Goal: Find specific page/section: Find specific page/section

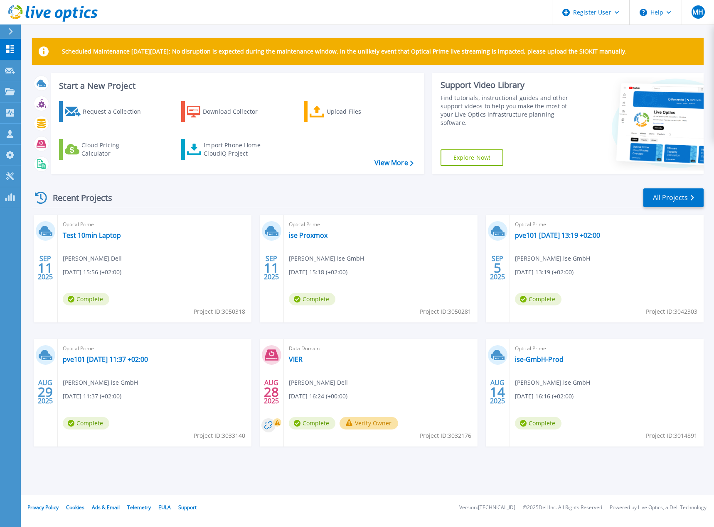
click at [497, 194] on div "Recent Projects All Projects" at bounding box center [367, 198] width 671 height 21
click at [652, 16] on button "Help" at bounding box center [655, 12] width 52 height 25
click at [656, 35] on link "Explore Helpful Articles" at bounding box center [676, 35] width 93 height 20
click at [62, 12] on icon at bounding box center [59, 14] width 8 height 9
click at [10, 90] on icon at bounding box center [10, 91] width 10 height 7
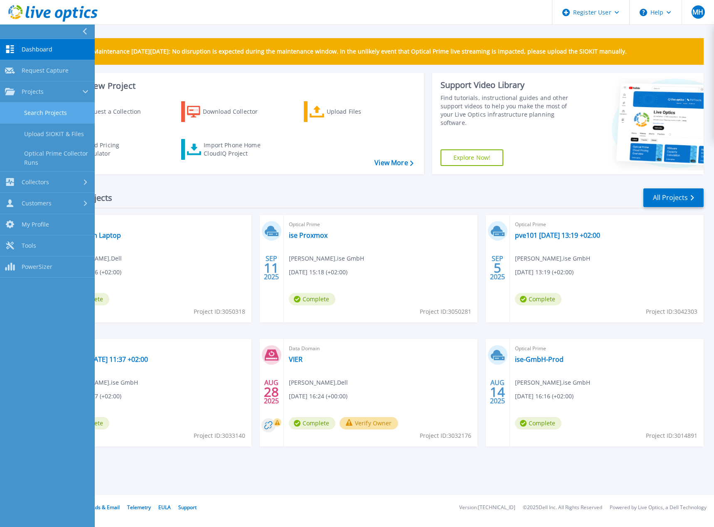
click at [43, 111] on link "Search Projects" at bounding box center [47, 113] width 95 height 21
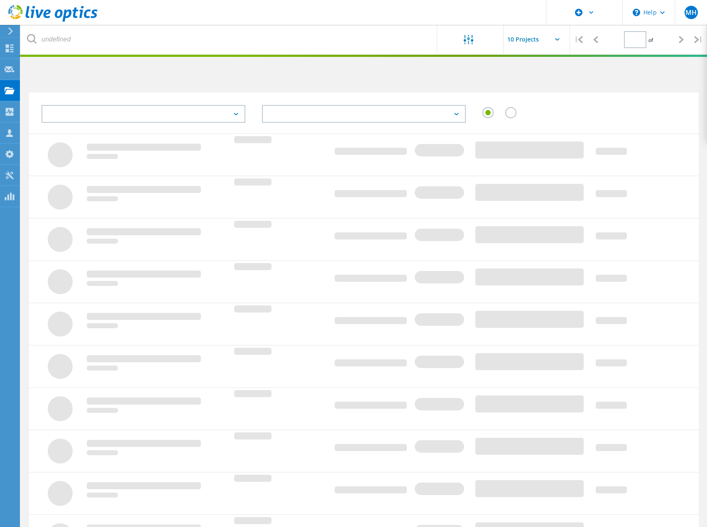
type input "1"
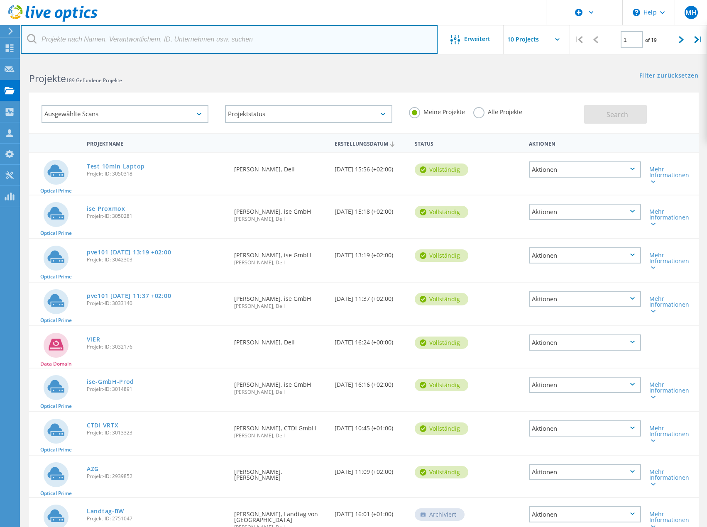
click at [152, 40] on input "text" at bounding box center [229, 39] width 417 height 29
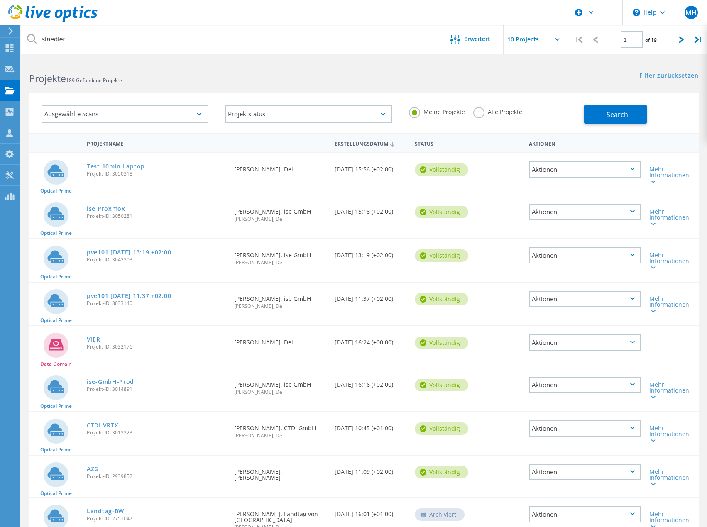
click at [482, 109] on label "Alle Projekte" at bounding box center [497, 111] width 49 height 8
click at [0, 0] on input "Alle Projekte" at bounding box center [0, 0] width 0 height 0
click at [603, 114] on button "Search" at bounding box center [615, 114] width 63 height 19
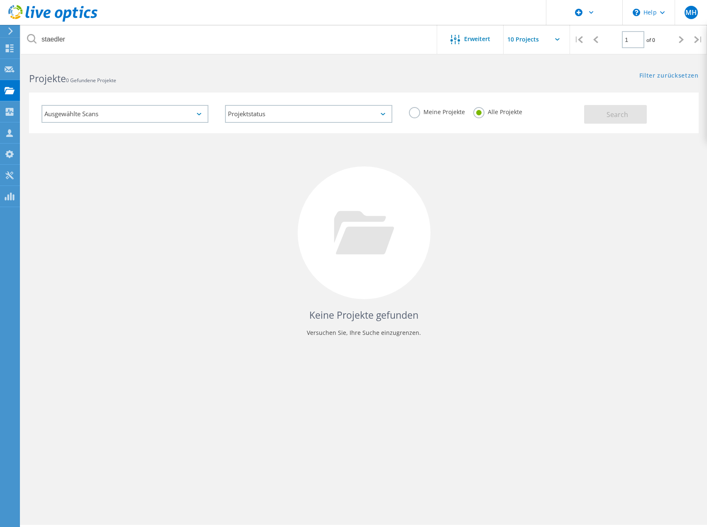
click at [643, 303] on div "Keine Projekte gefunden Versuchen Sie, Ihre Suche einzugrenzen." at bounding box center [364, 240] width 670 height 215
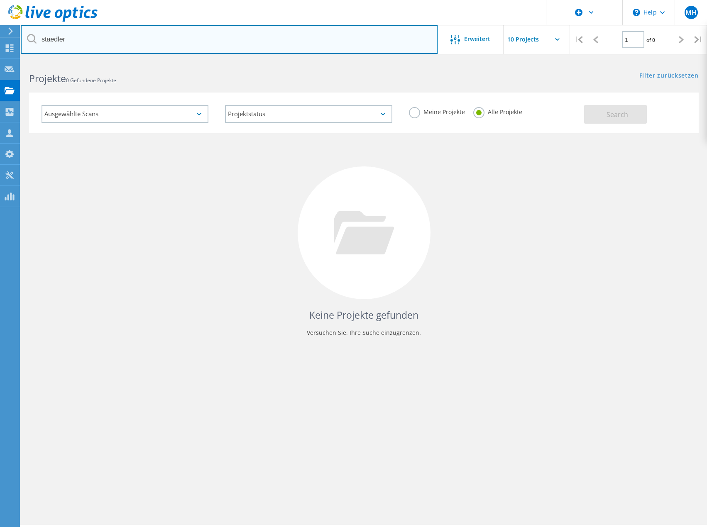
click at [105, 44] on input "staedler" at bounding box center [229, 39] width 417 height 29
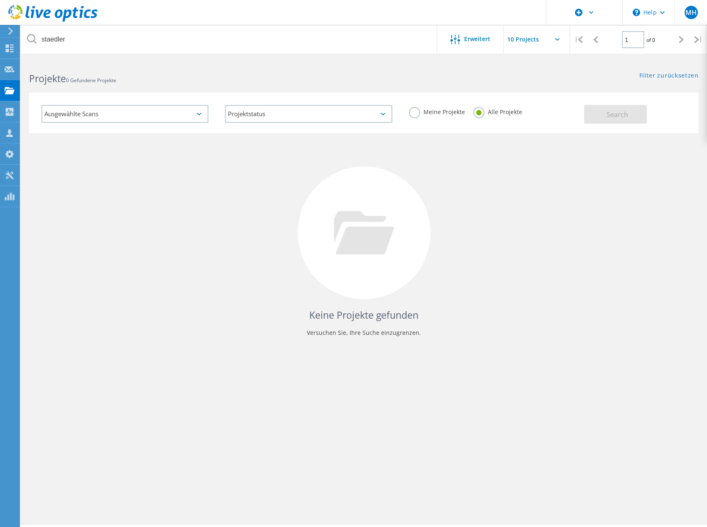
click at [153, 113] on div "Ausgewählte Scans" at bounding box center [125, 114] width 167 height 18
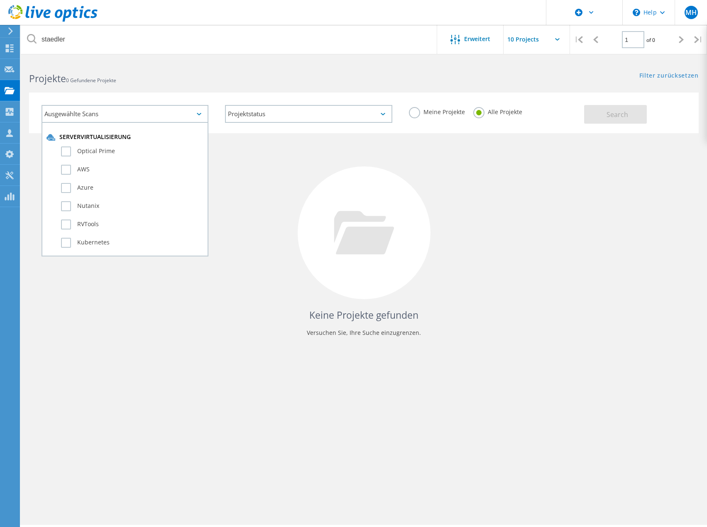
click at [209, 86] on div "Ausgewählte Scans Servervirtualisierung Optical Prime AWS Azure Nutanix RVTools…" at bounding box center [364, 107] width 687 height 51
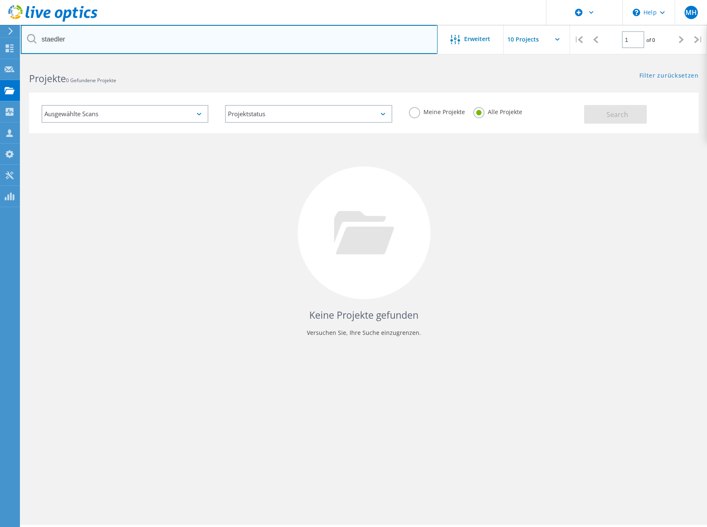
click at [304, 39] on input "staedler" at bounding box center [229, 39] width 417 height 29
click at [270, 39] on input "staedler" at bounding box center [229, 39] width 417 height 29
click at [232, 37] on input "staedler" at bounding box center [229, 39] width 417 height 29
drag, startPoint x: 81, startPoint y: 29, endPoint x: -105, endPoint y: 15, distance: 186.2
click at [0, 15] on html "\n Help Explore Helpful Articles Contact Support MH Dell-Benutzer Matthias Heck…" at bounding box center [353, 275] width 707 height 550
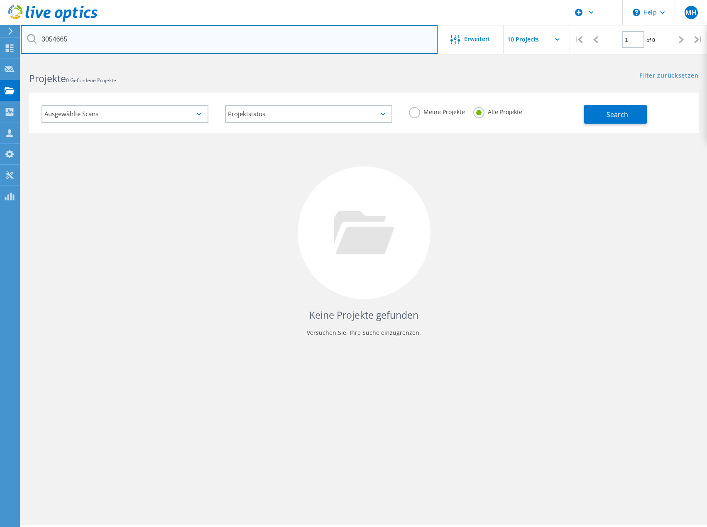
type input "3054665"
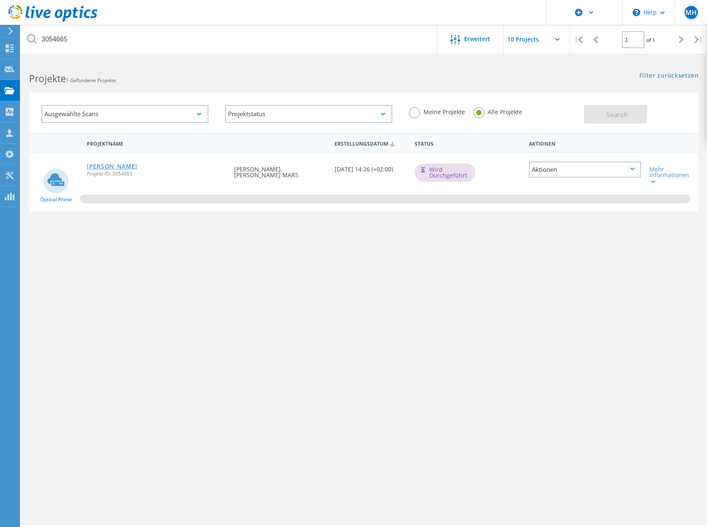
click at [107, 168] on link "STAEDTLER-Nuernberg" at bounding box center [112, 167] width 51 height 6
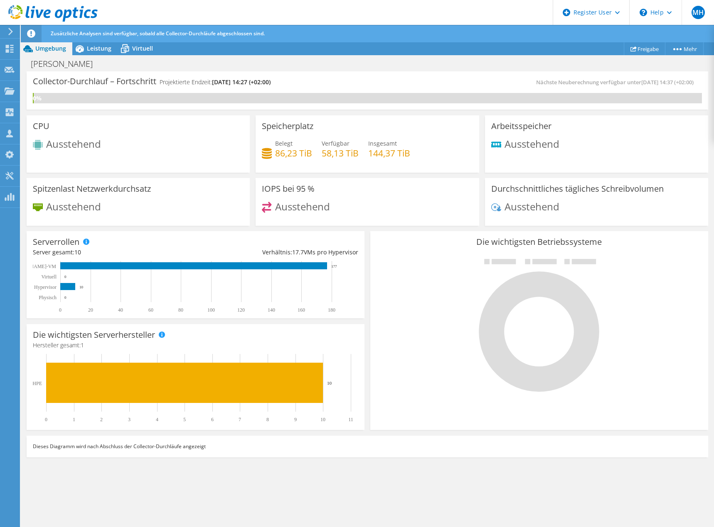
click at [438, 76] on div "Collector-Durchlauf – Fortschritt Projektierte Endzeit: 09.22.2025, 14:27 (+02:…" at bounding box center [367, 90] width 681 height 38
